Goal: Transaction & Acquisition: Book appointment/travel/reservation

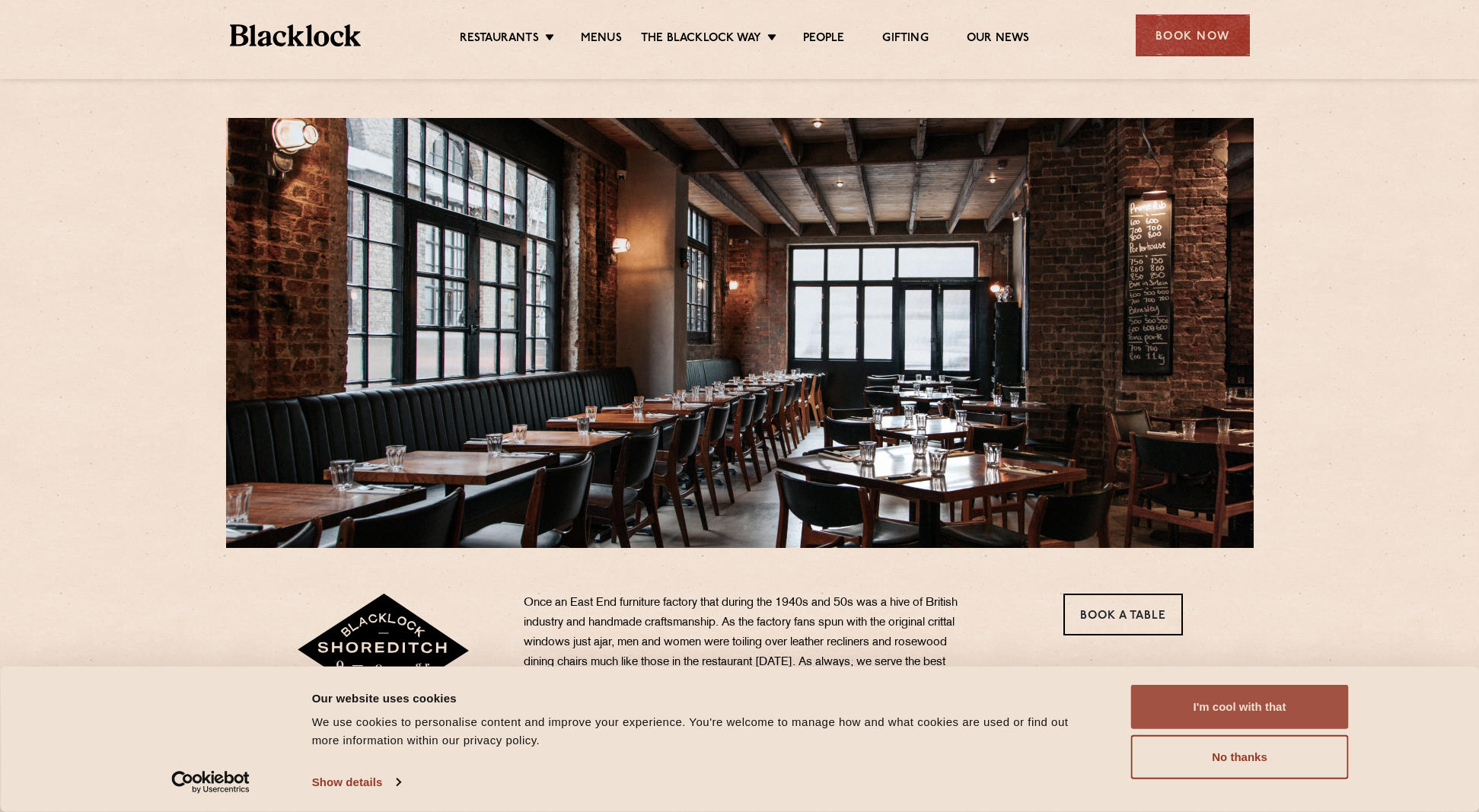
click at [1185, 706] on button "I'm cool with that" at bounding box center [1240, 707] width 218 height 44
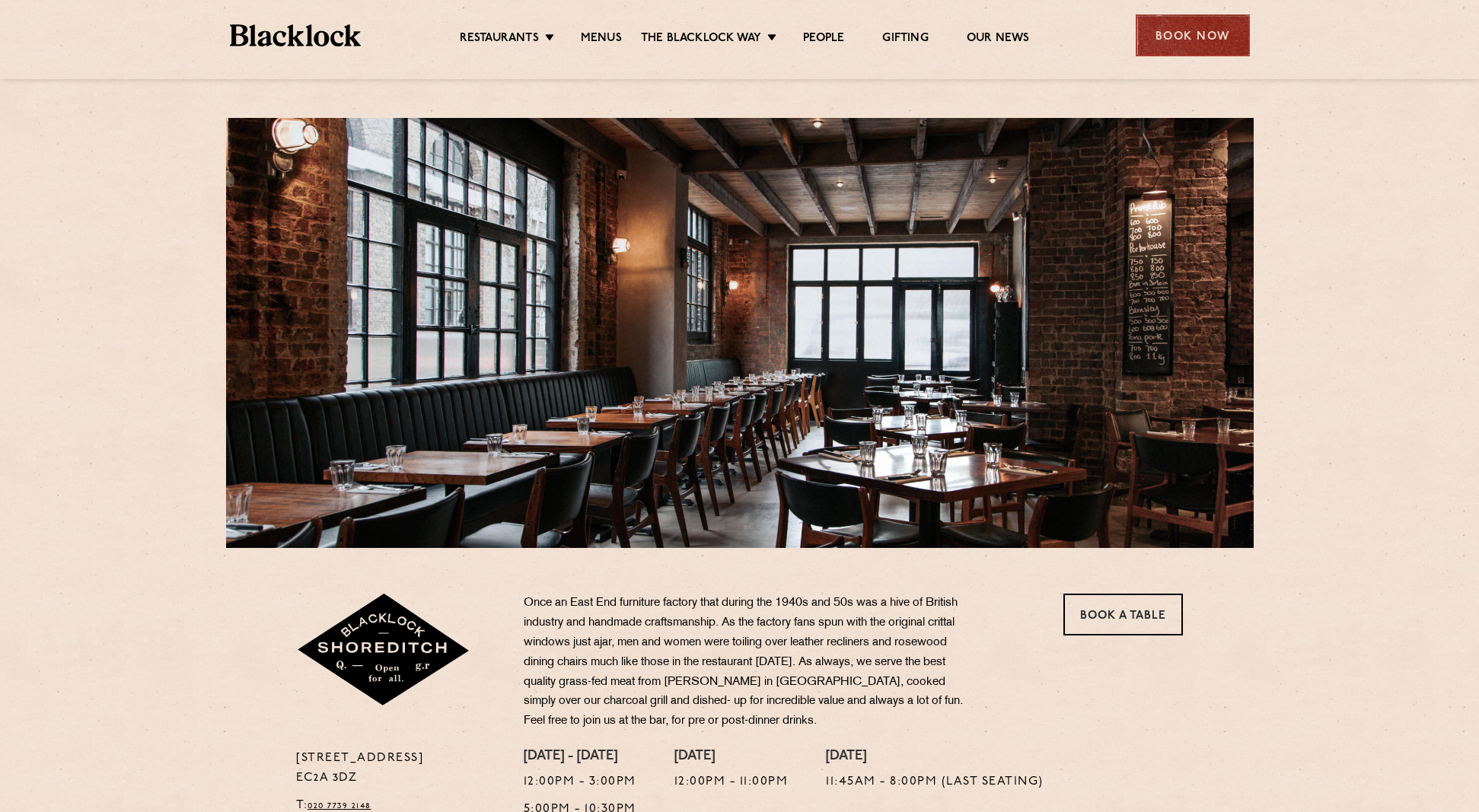
click at [1188, 43] on div "Book Now" at bounding box center [1193, 35] width 114 height 42
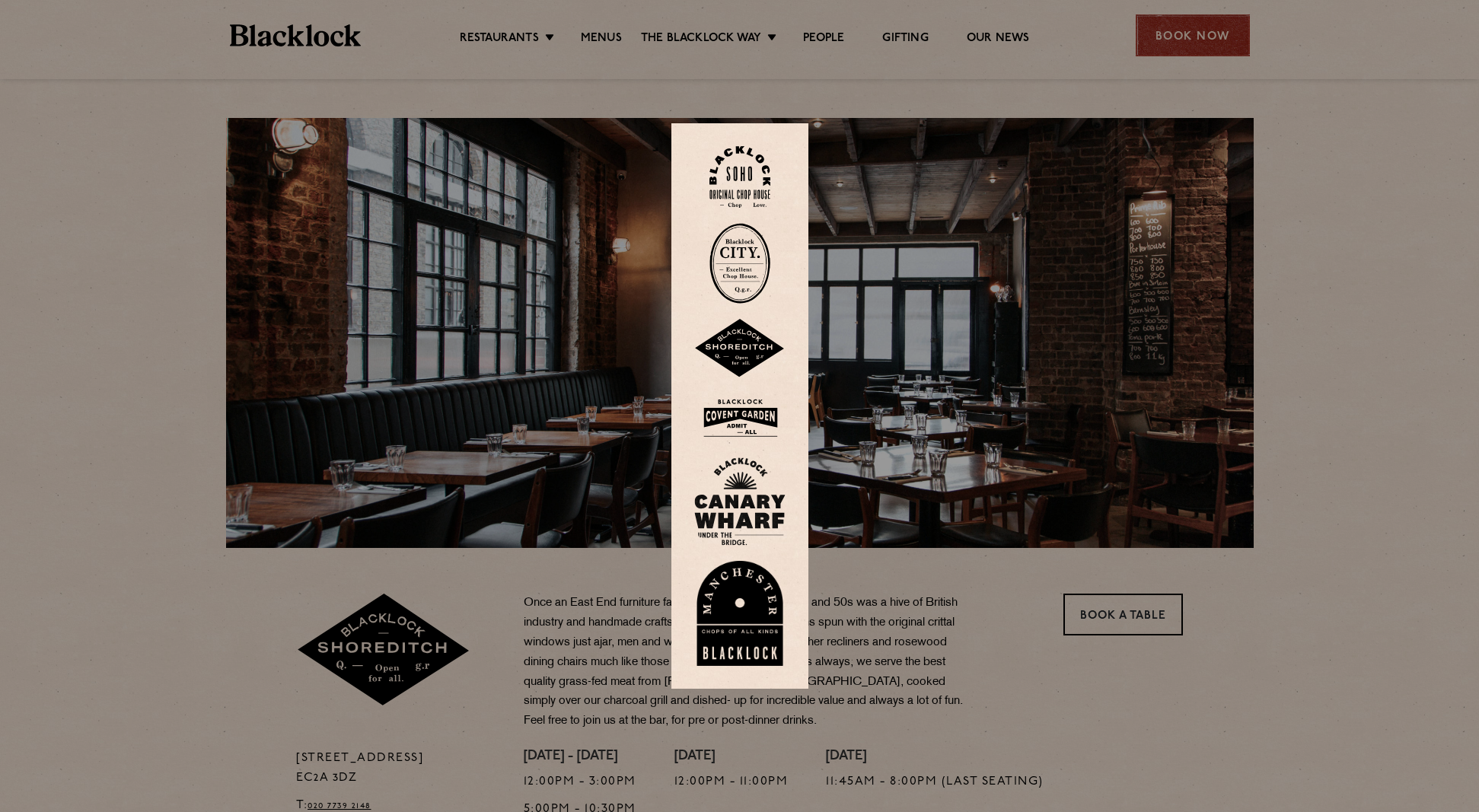
scroll to position [2, 0]
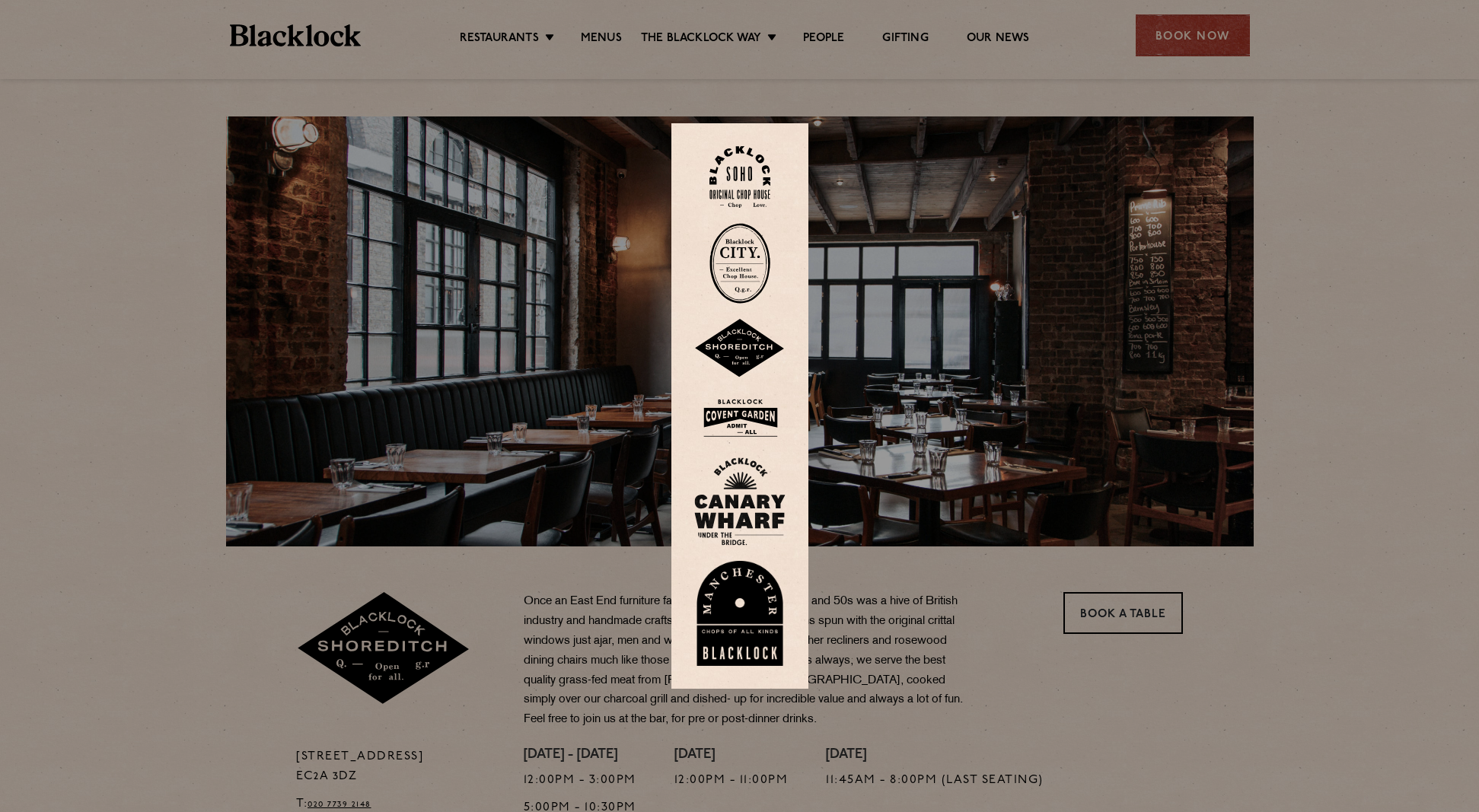
click at [1191, 37] on div at bounding box center [739, 406] width 1479 height 812
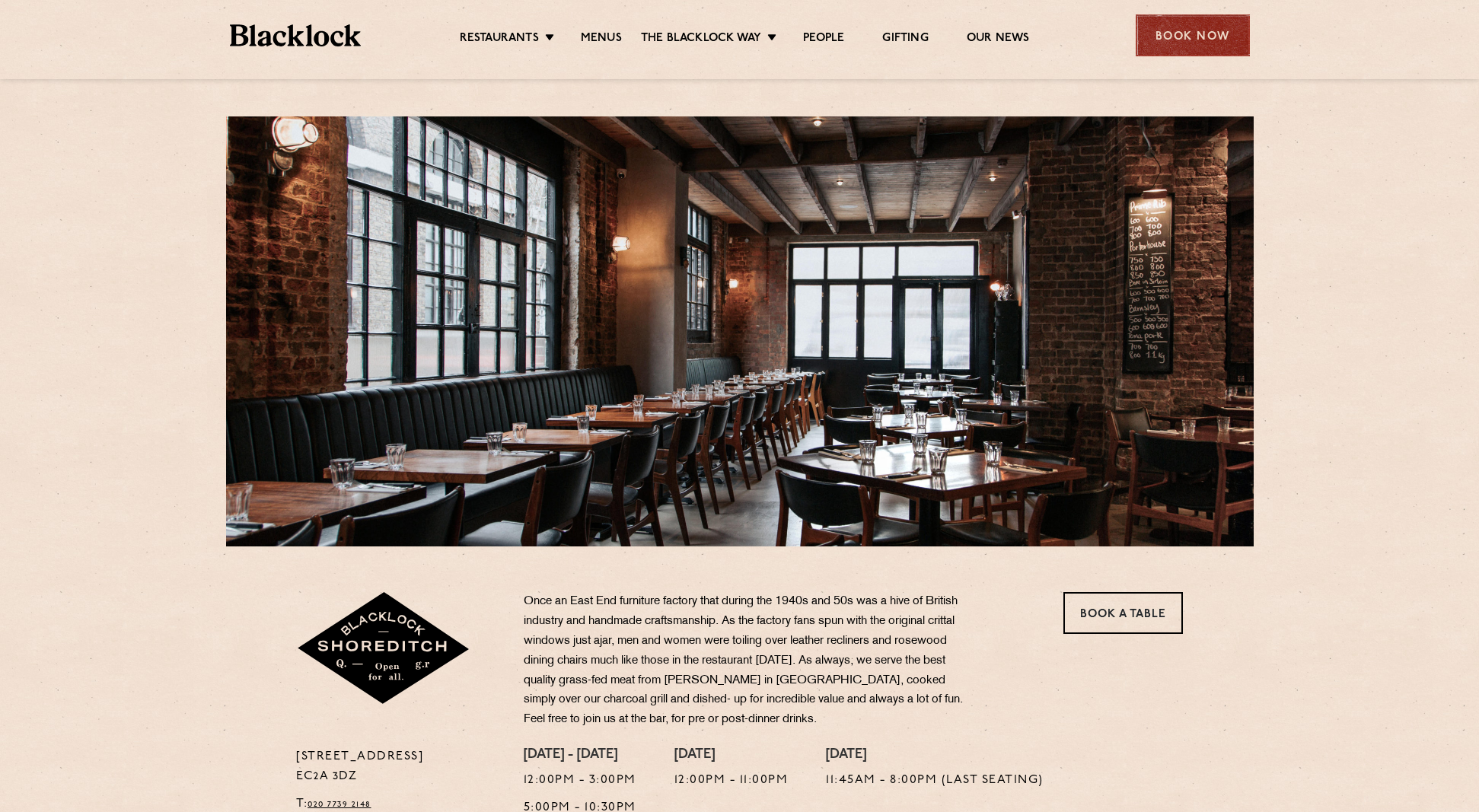
click at [1168, 37] on div "Book Now" at bounding box center [1193, 35] width 114 height 42
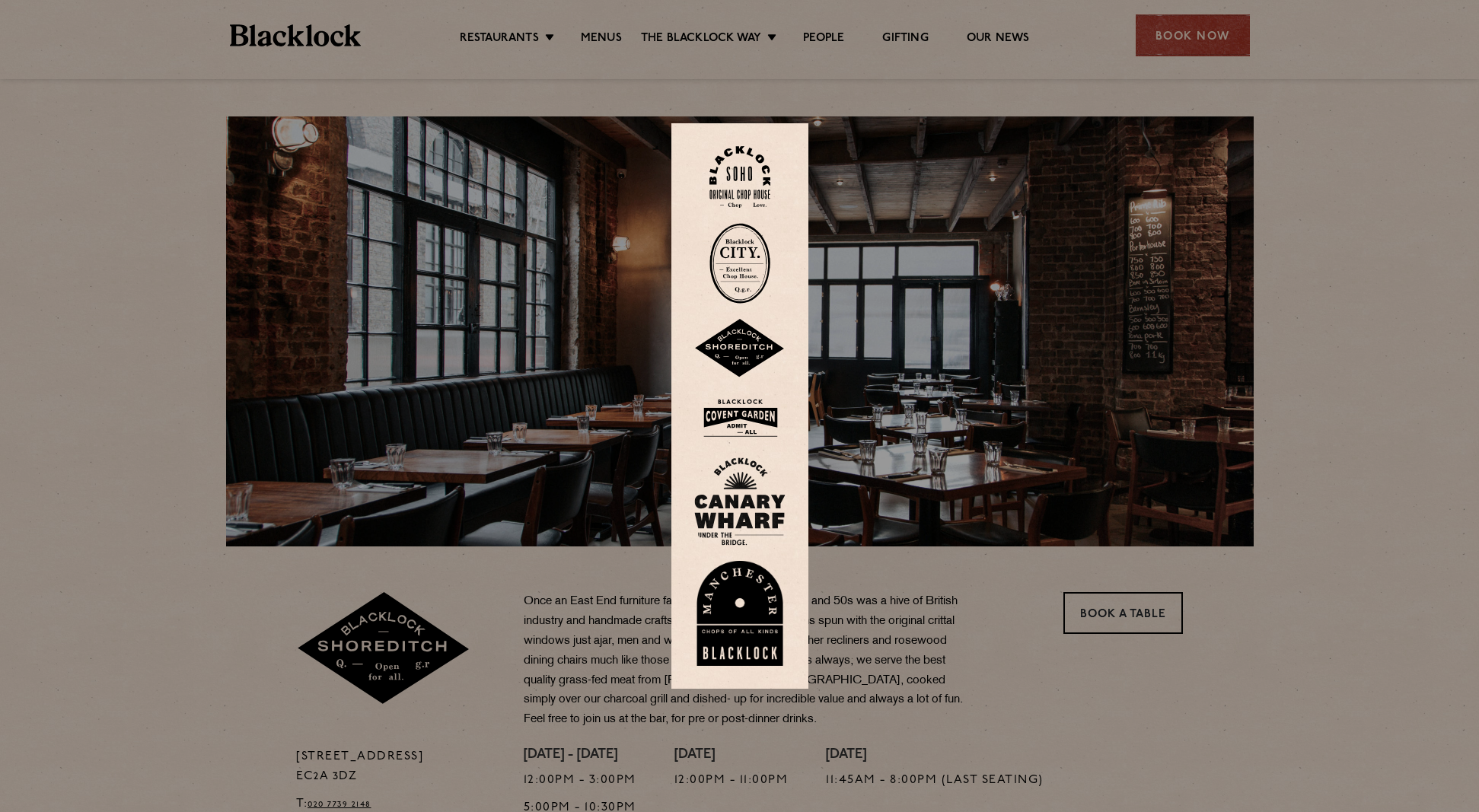
click at [741, 350] on img at bounding box center [739, 348] width 91 height 60
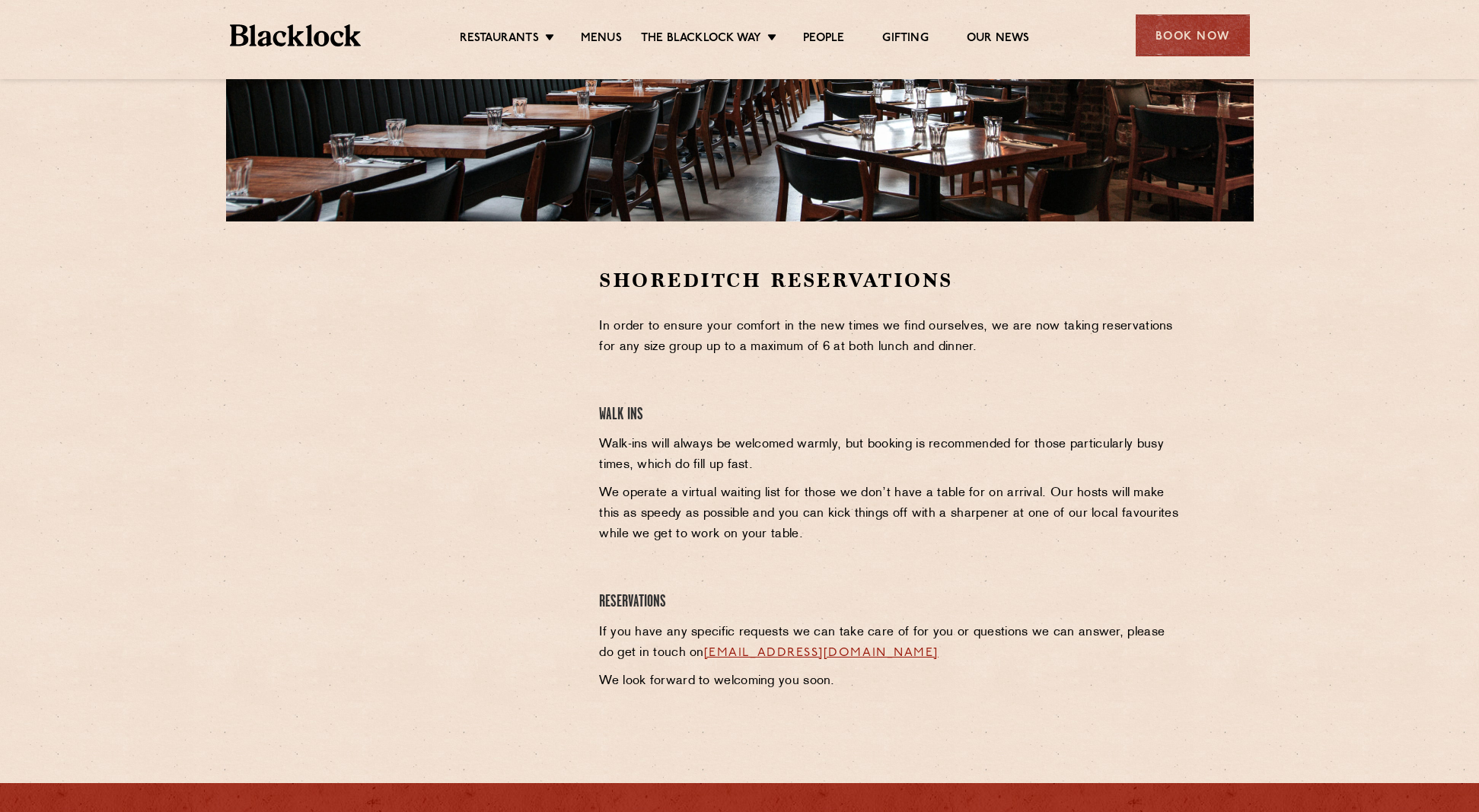
scroll to position [291, 0]
